Goal: Task Accomplishment & Management: Use online tool/utility

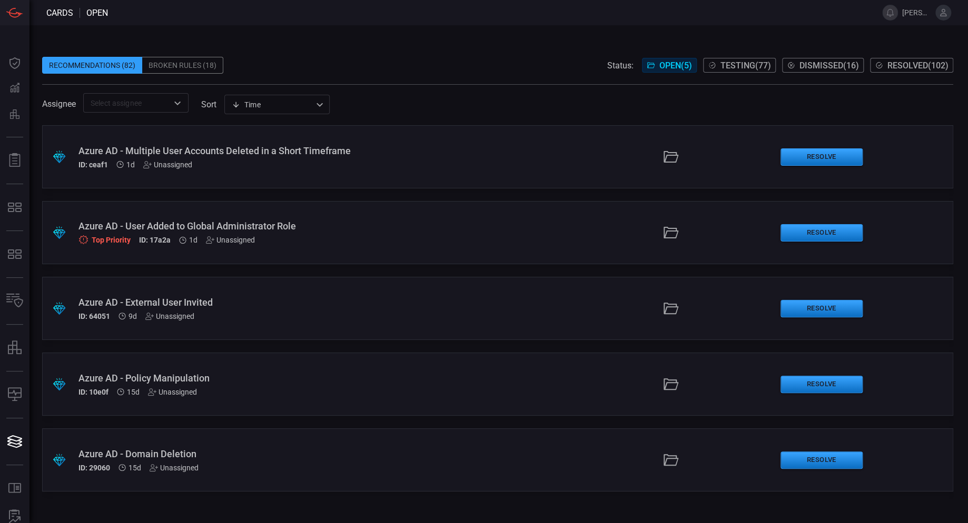
click at [298, 234] on div "Azure AD - User Added to Global Administrator Role Top Priority ID: 17a2a 1d Un…" at bounding box center [233, 233] width 311 height 24
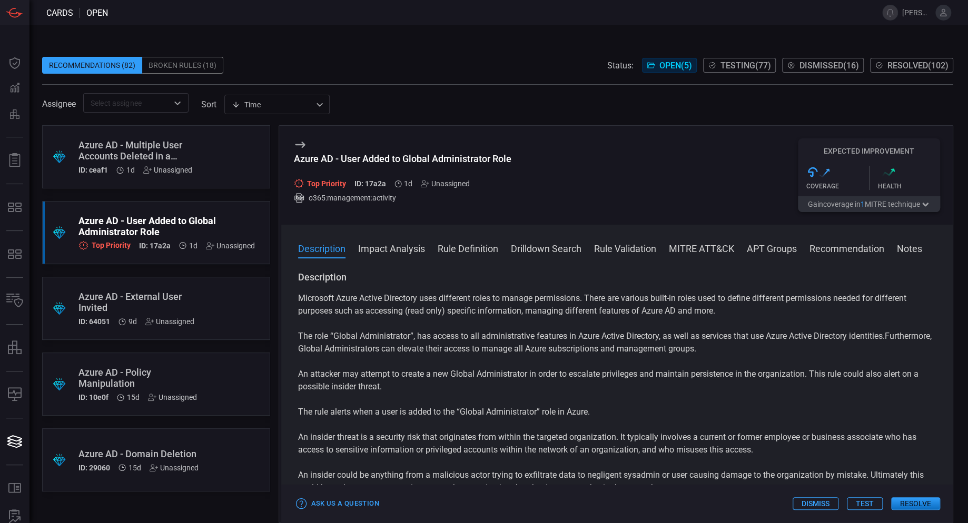
click at [404, 253] on button "Impact Analysis" at bounding box center [391, 248] width 67 height 13
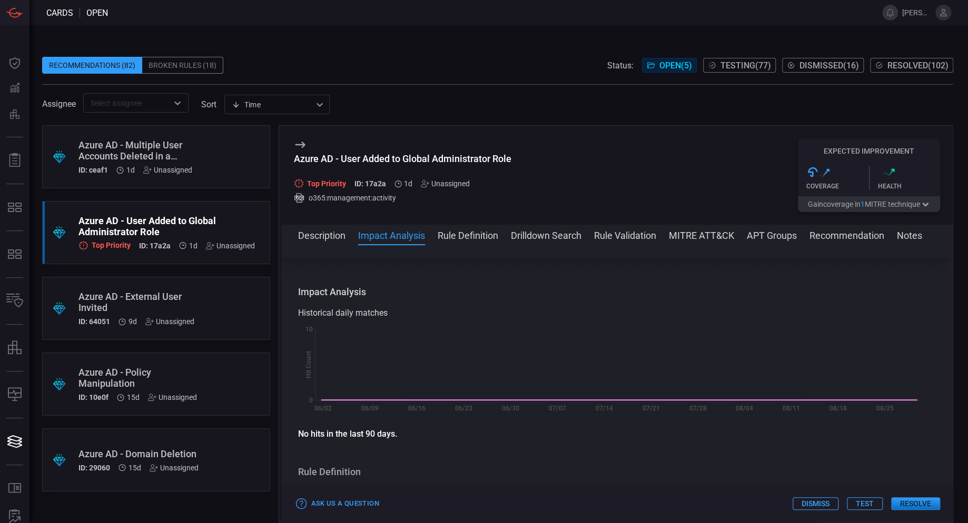
scroll to position [276, 0]
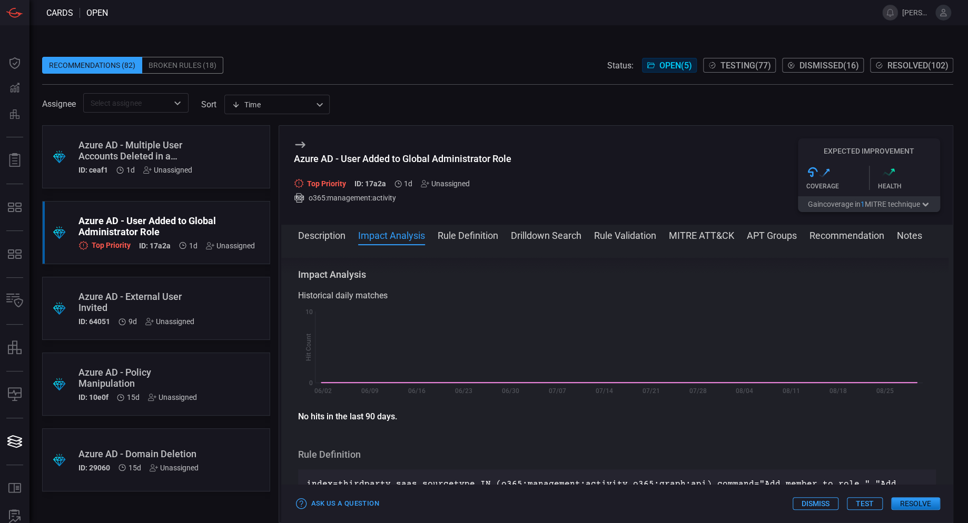
click at [866, 503] on button "Test" at bounding box center [865, 504] width 36 height 13
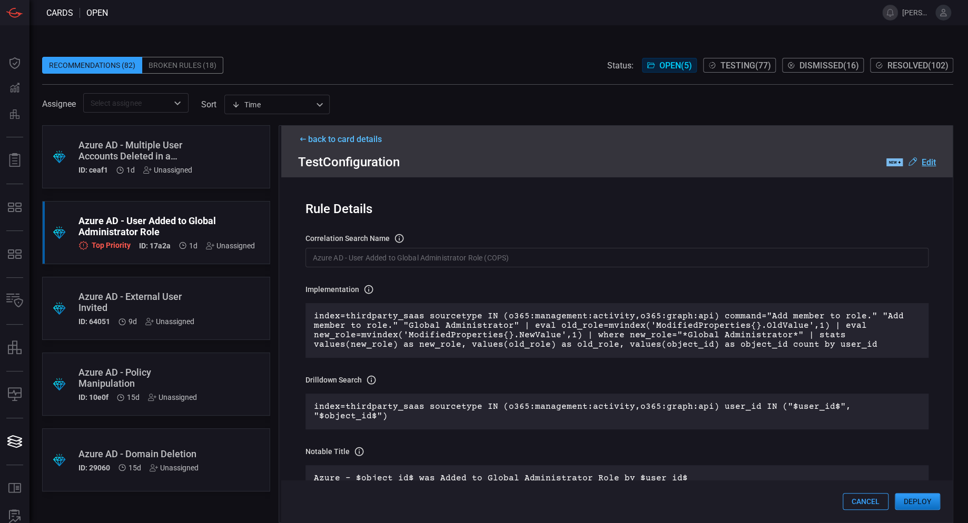
click at [910, 502] on button "Deploy" at bounding box center [916, 501] width 45 height 17
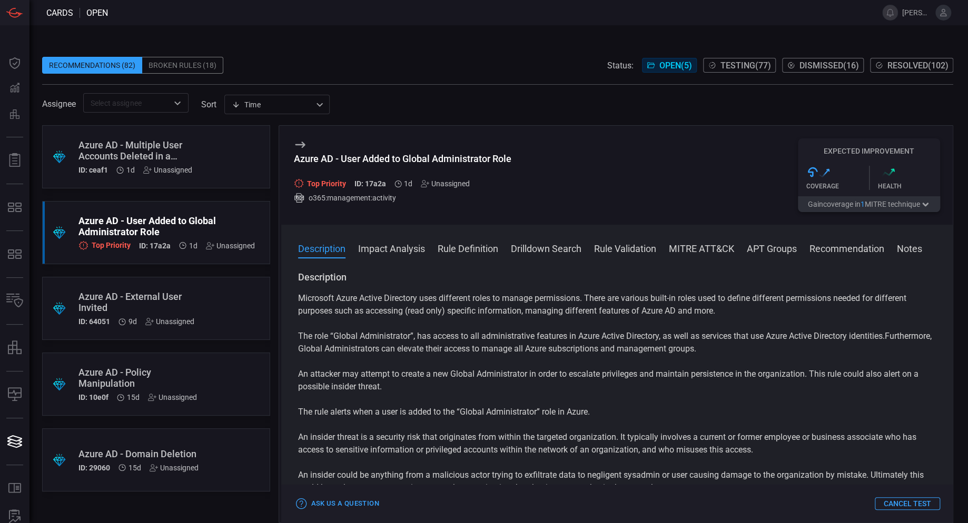
click at [145, 146] on div "Azure AD - Multiple User Accounts Deleted in a Short Timeframe" at bounding box center [135, 151] width 115 height 22
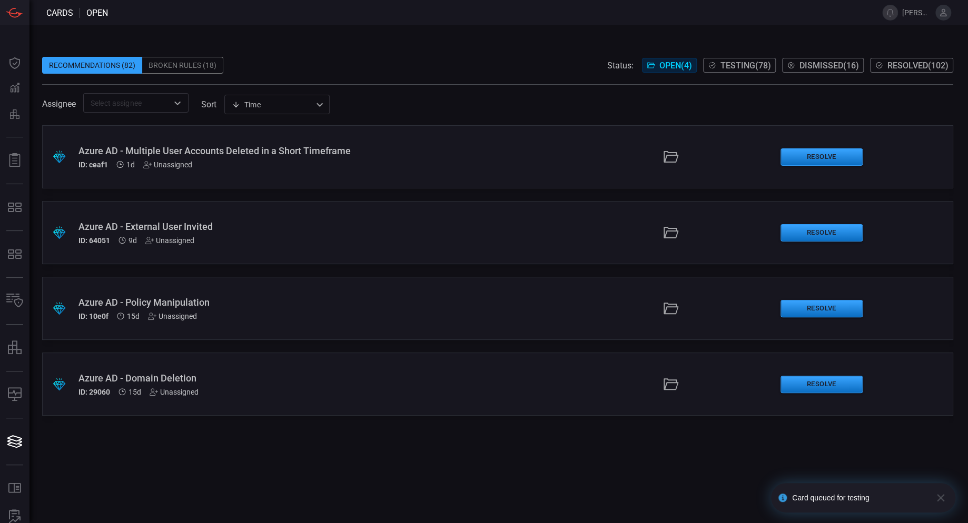
click at [336, 147] on div "Azure AD - Multiple User Accounts Deleted in a Short Timeframe" at bounding box center [233, 150] width 311 height 11
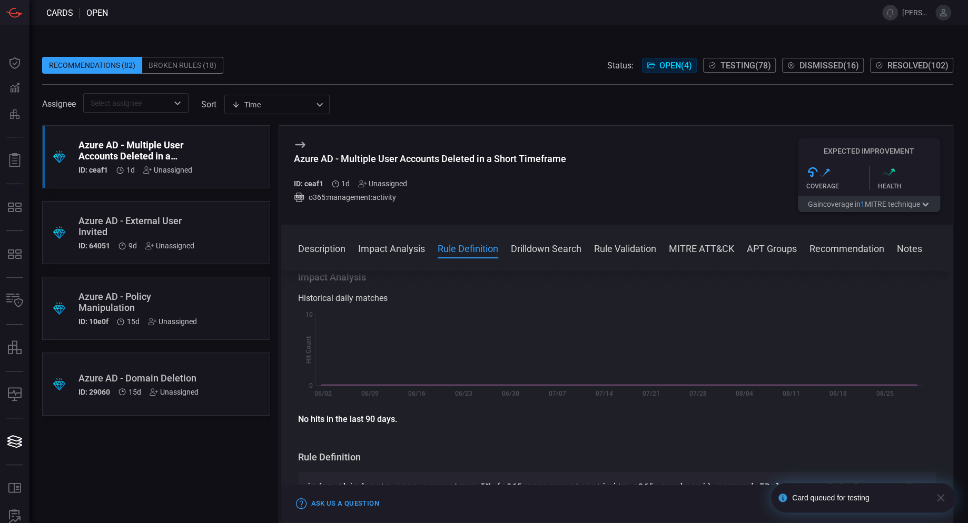
scroll to position [263, 0]
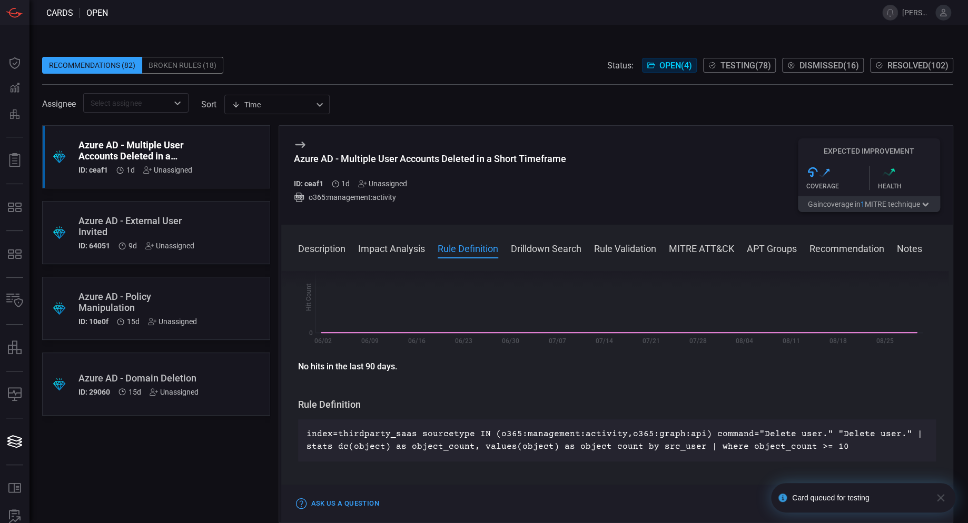
click at [944, 499] on icon "button" at bounding box center [940, 498] width 13 height 13
click at [868, 501] on button "Test" at bounding box center [865, 504] width 36 height 13
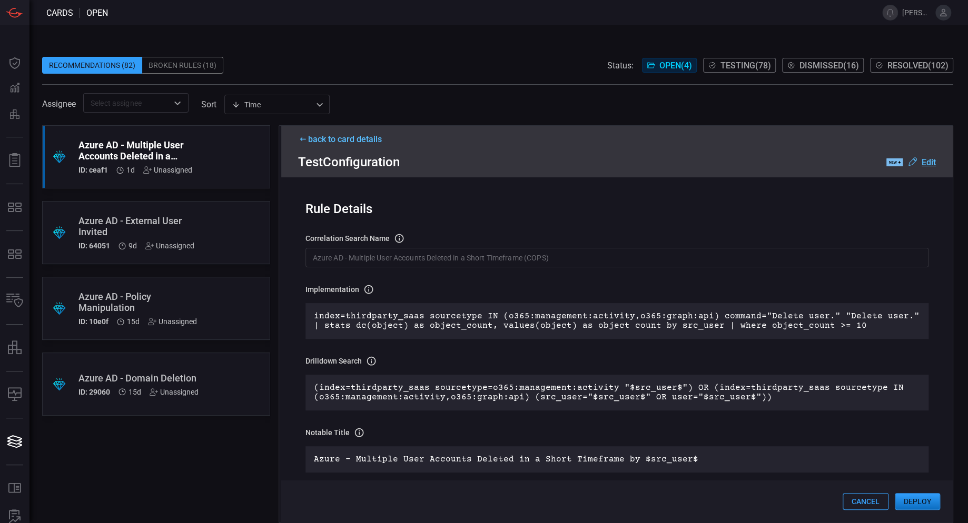
click at [918, 501] on button "Deploy" at bounding box center [916, 501] width 45 height 17
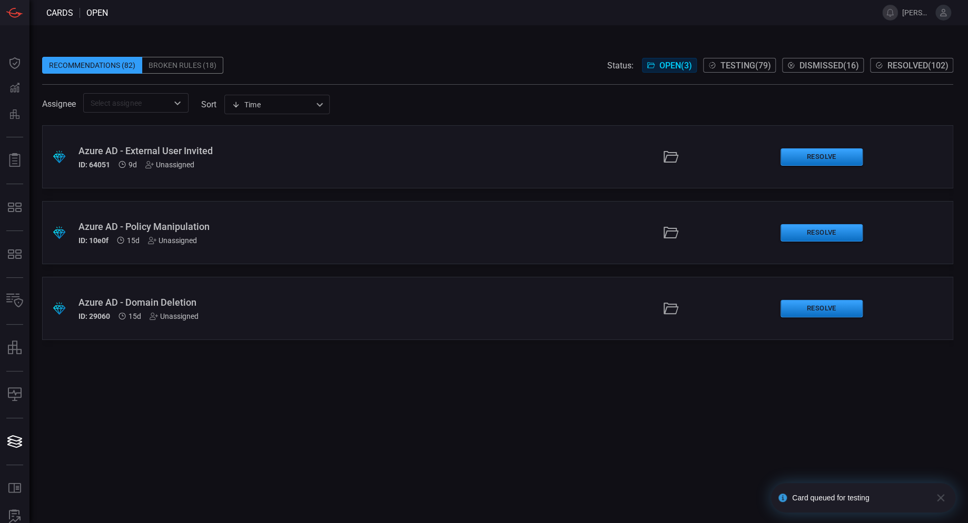
click at [169, 168] on div "Unassigned" at bounding box center [169, 165] width 49 height 8
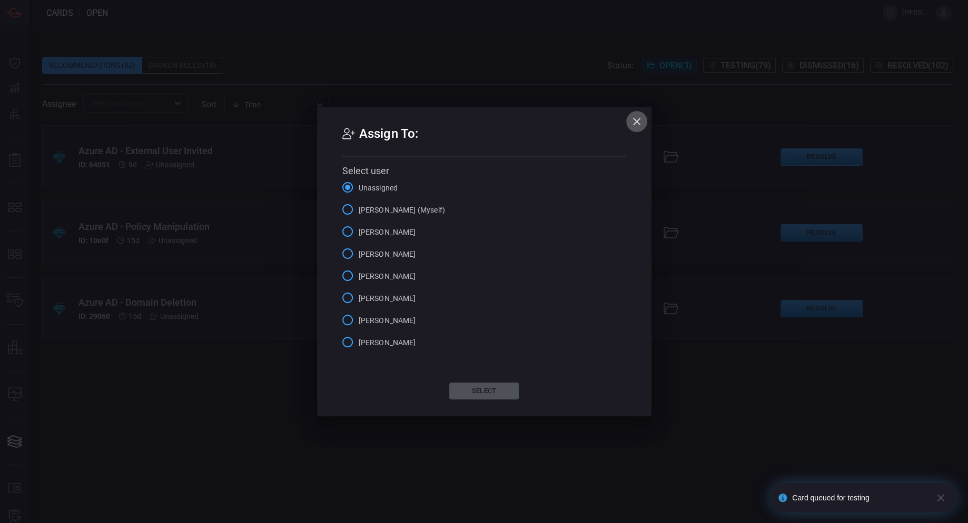
click at [638, 123] on icon "button" at bounding box center [636, 121] width 13 height 13
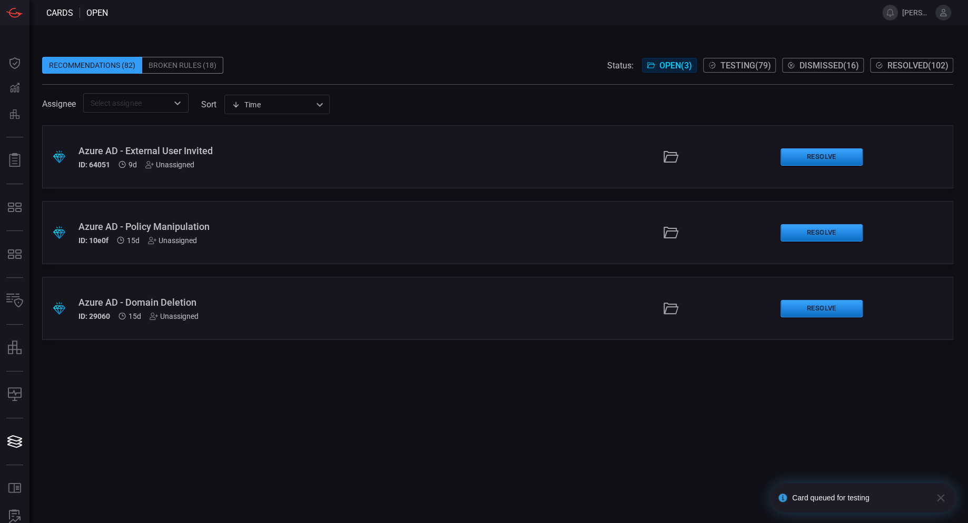
click at [391, 150] on div ".suggested_cards_icon{fill:url(#suggested_cards_icon);} Azure AD - External Use…" at bounding box center [497, 156] width 911 height 63
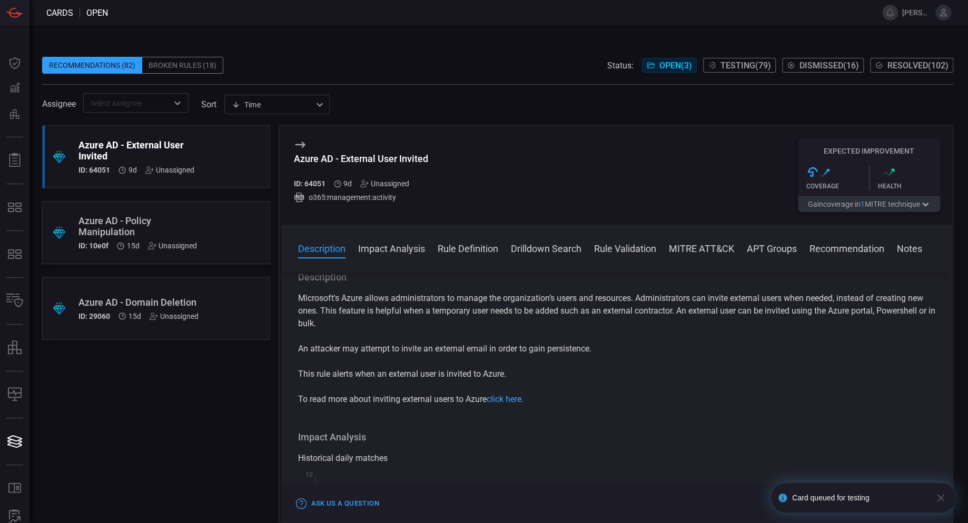
scroll to position [158, 0]
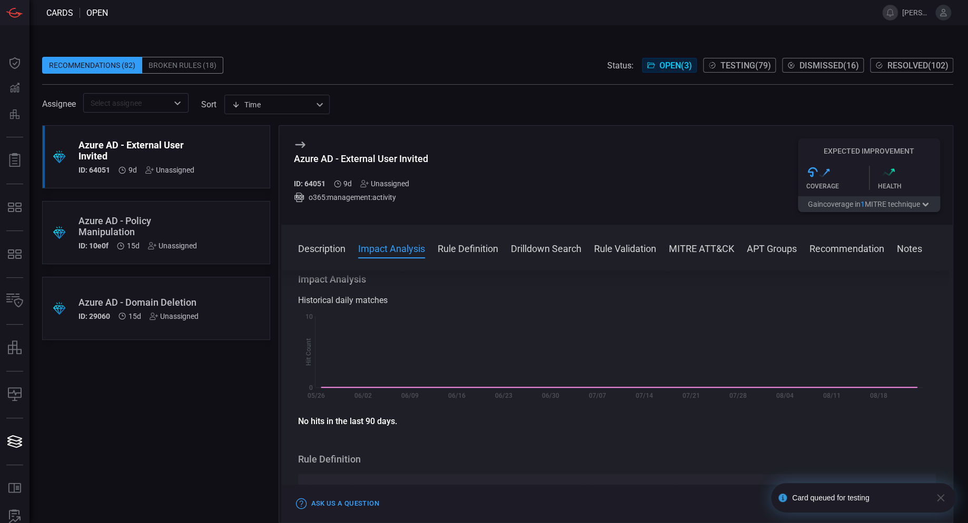
click at [939, 495] on icon "button" at bounding box center [940, 498] width 13 height 13
click at [872, 505] on button "Test" at bounding box center [865, 504] width 36 height 13
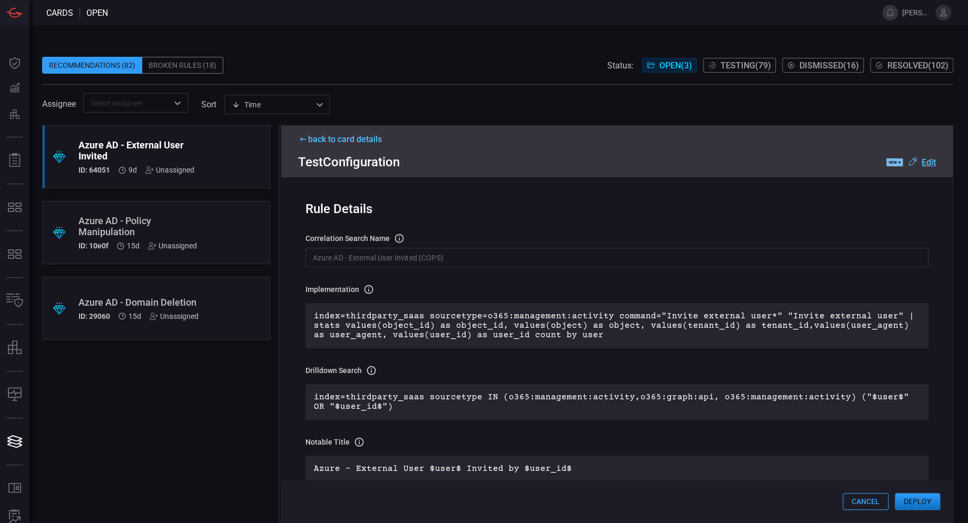
click at [922, 501] on button "Deploy" at bounding box center [916, 501] width 45 height 17
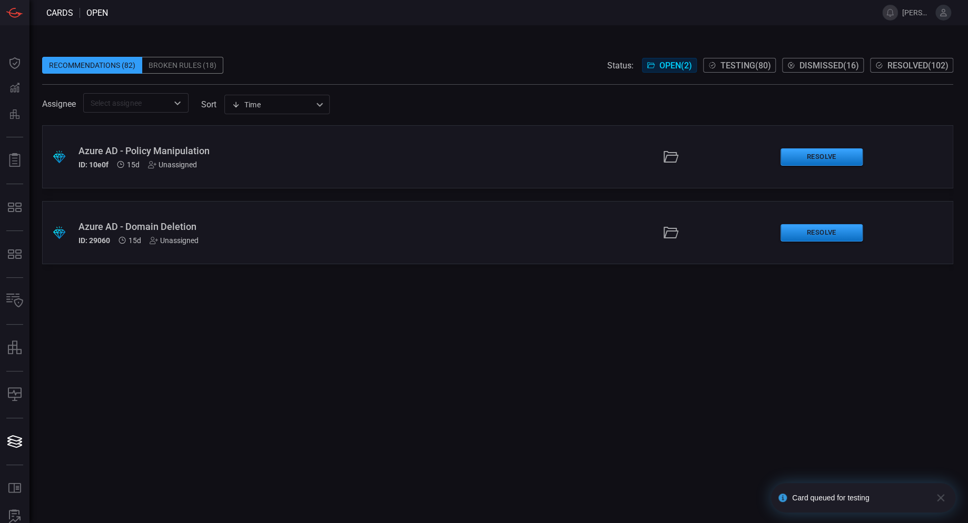
click at [453, 150] on div ".suggested_cards_icon{fill:url(#suggested_cards_icon);} Azure AD - Policy Manip…" at bounding box center [497, 156] width 911 height 63
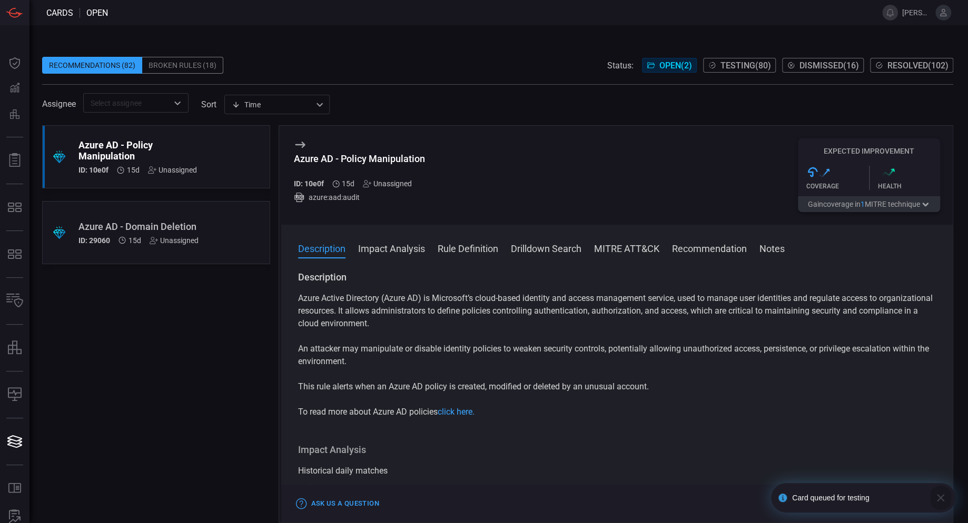
click at [943, 500] on icon "button" at bounding box center [940, 498] width 13 height 13
click at [858, 506] on button "Test" at bounding box center [865, 504] width 36 height 13
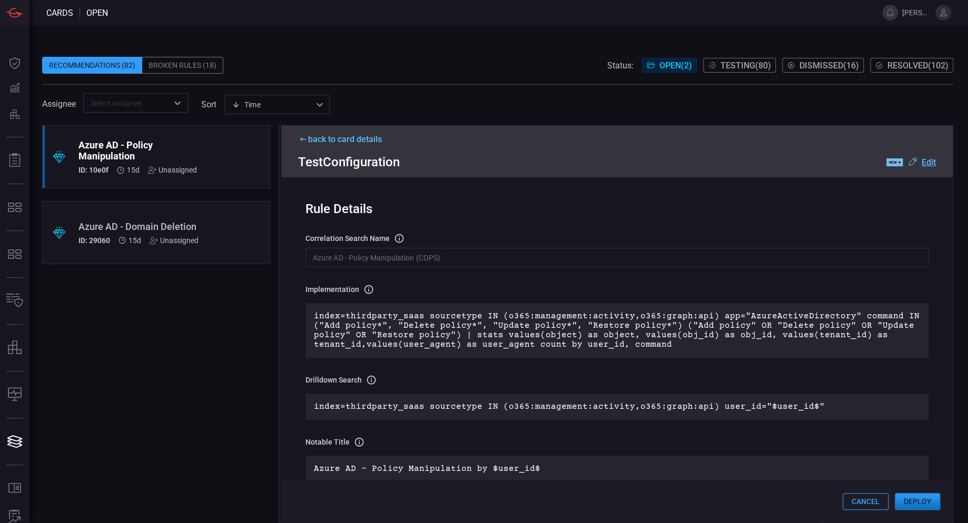
click at [920, 504] on button "Deploy" at bounding box center [916, 501] width 45 height 17
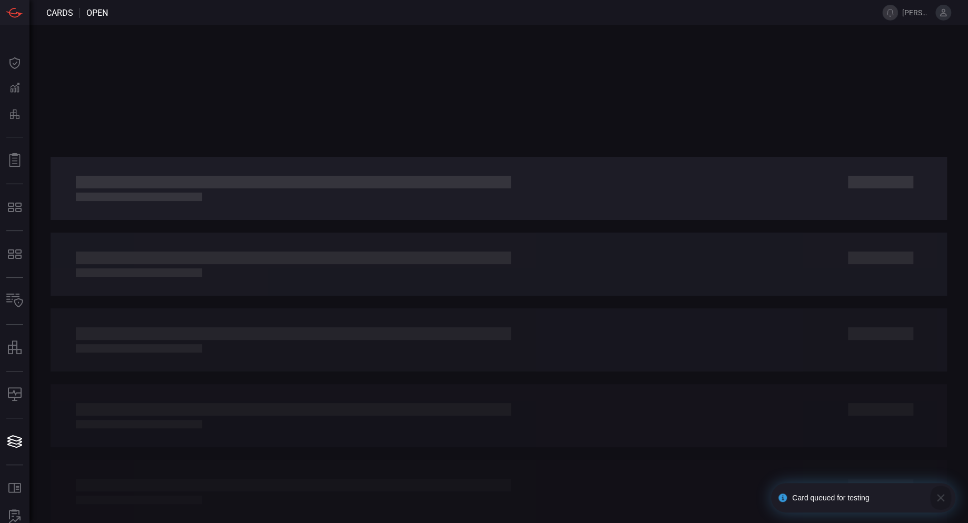
click at [934, 497] on icon "button" at bounding box center [940, 498] width 13 height 13
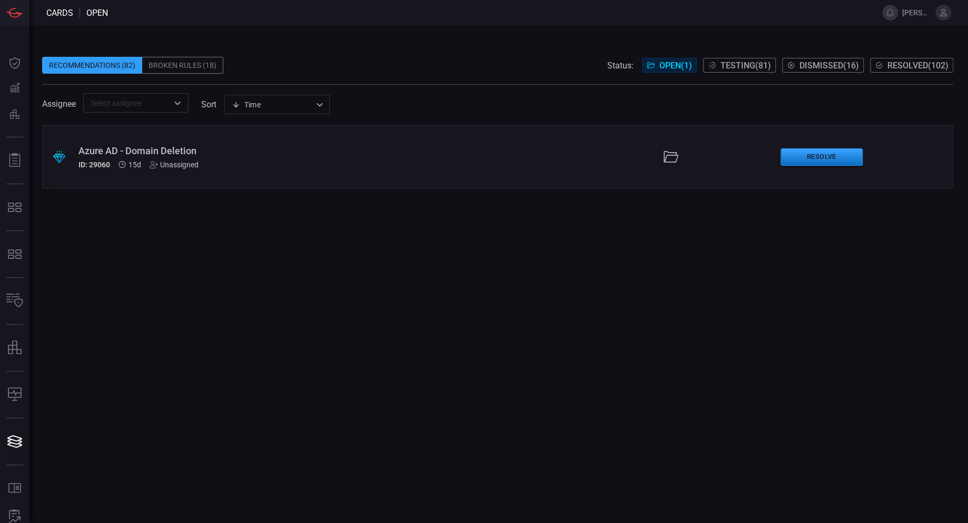
click at [244, 175] on div ".suggested_cards_icon{fill:url(#suggested_cards_icon);} Azure AD - Domain Delet…" at bounding box center [497, 156] width 911 height 63
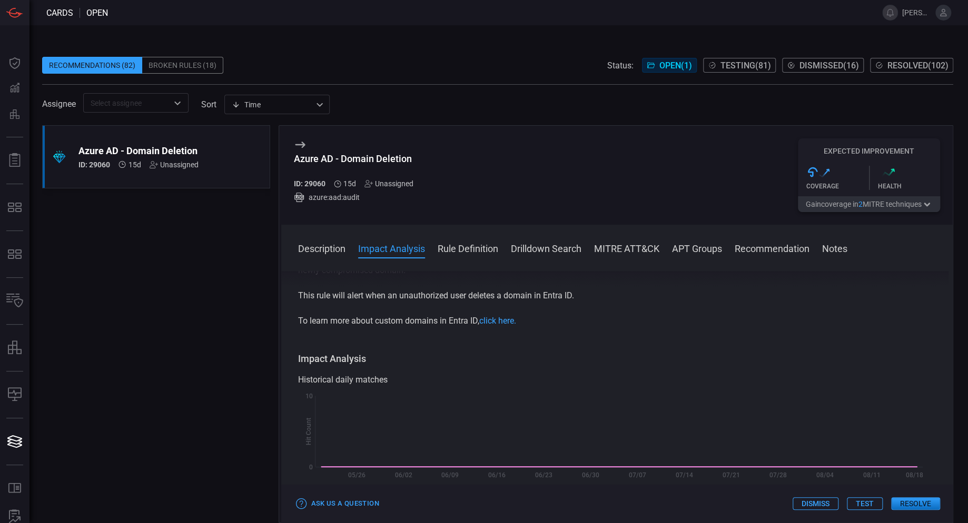
scroll to position [211, 0]
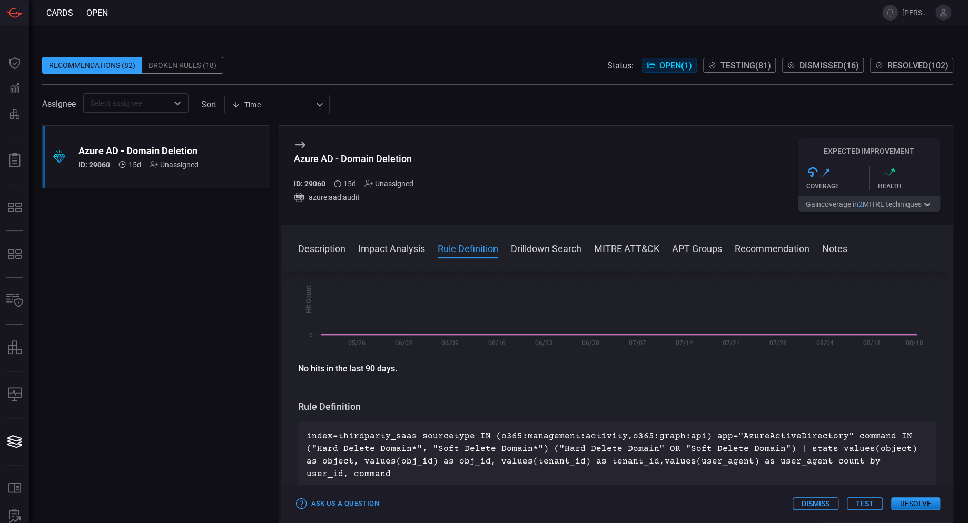
click at [875, 508] on button "Test" at bounding box center [865, 504] width 36 height 13
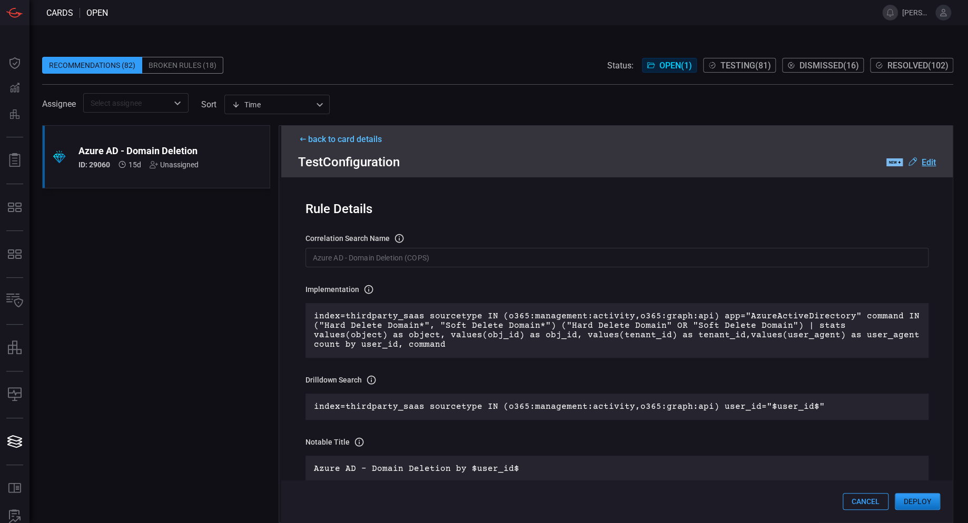
click at [924, 497] on button "Deploy" at bounding box center [916, 501] width 45 height 17
